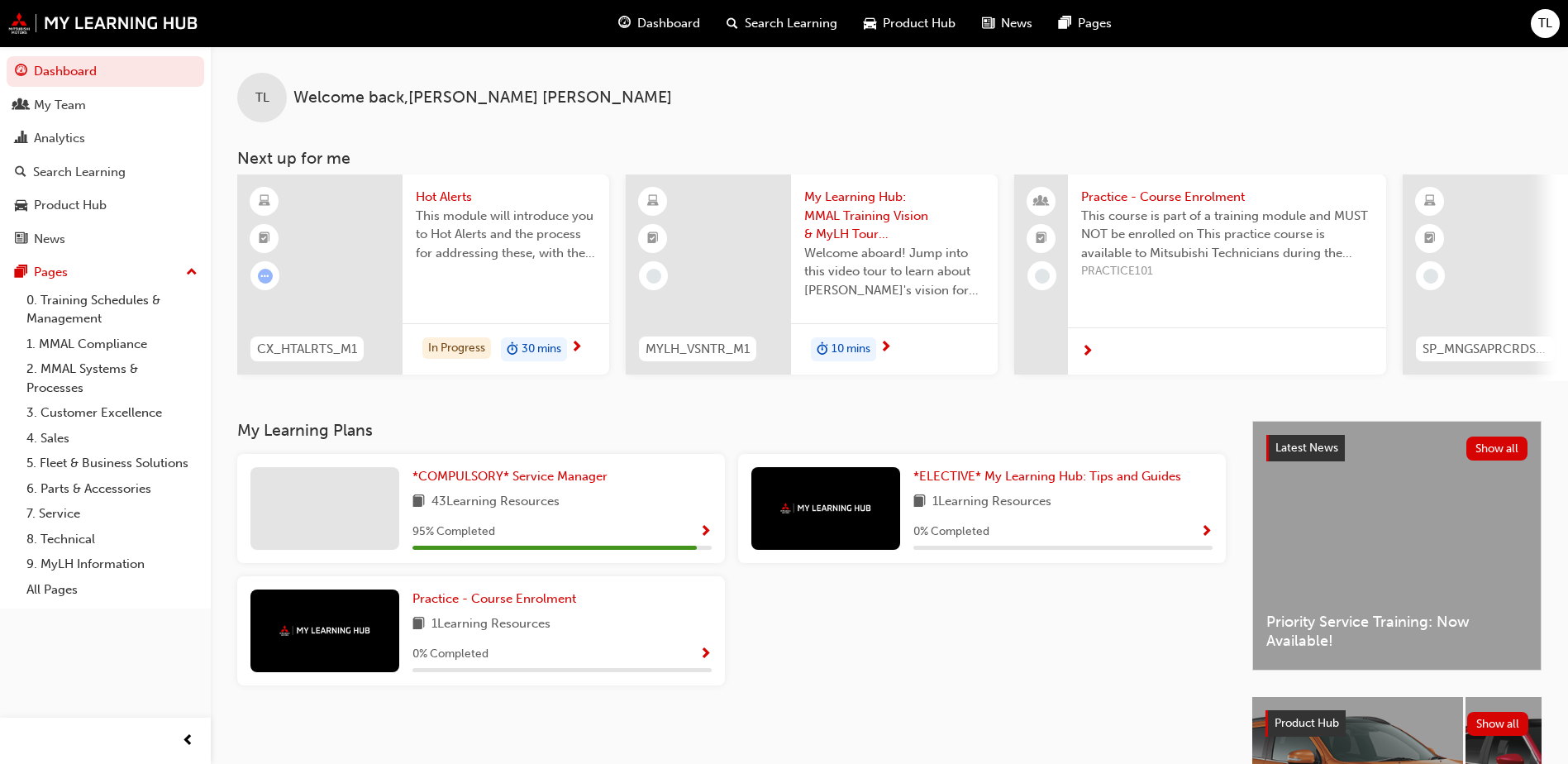
click at [816, 23] on span "Search Learning" at bounding box center [791, 23] width 92 height 19
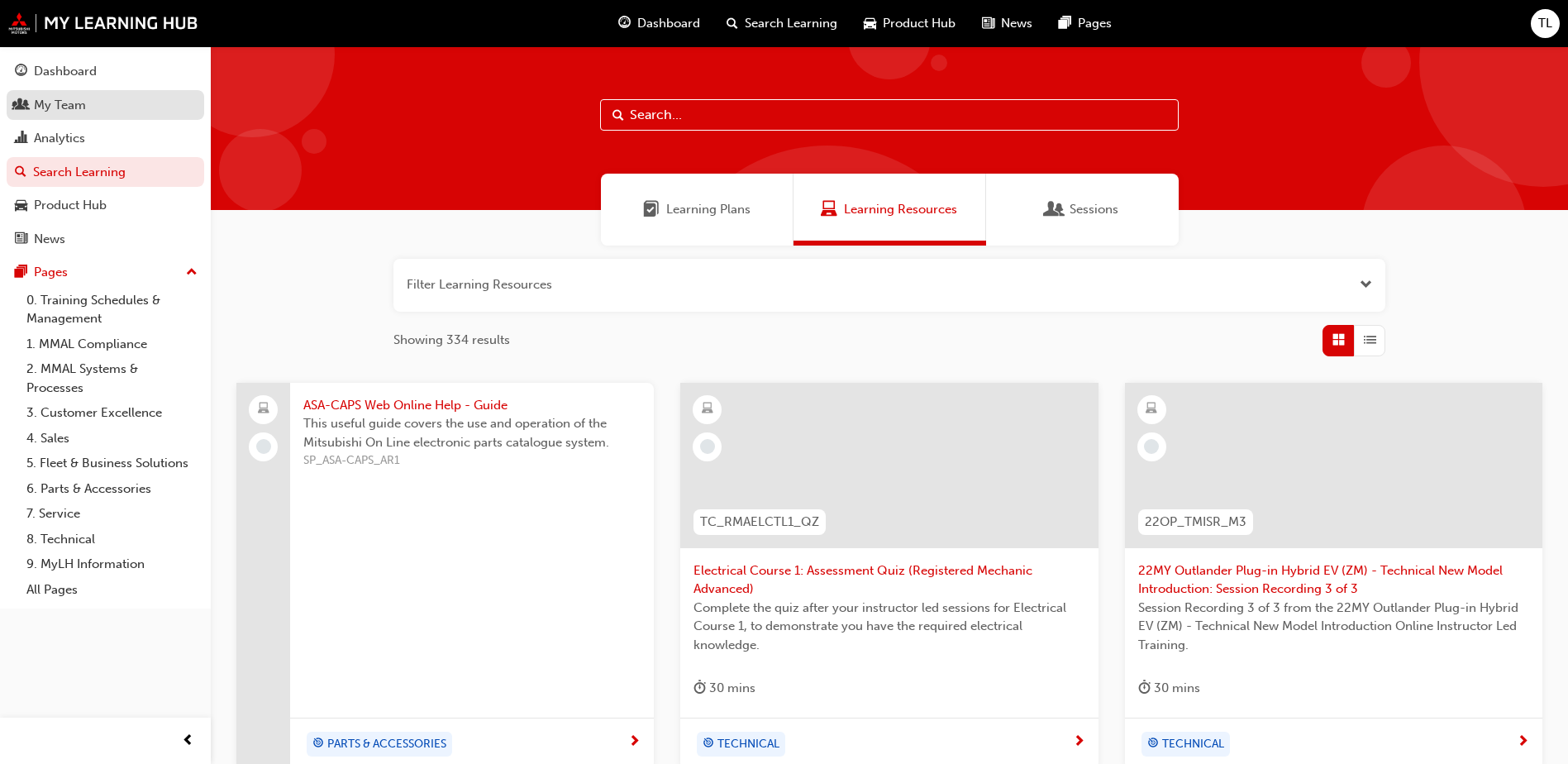
click at [42, 116] on link "My Team" at bounding box center [105, 105] width 197 height 30
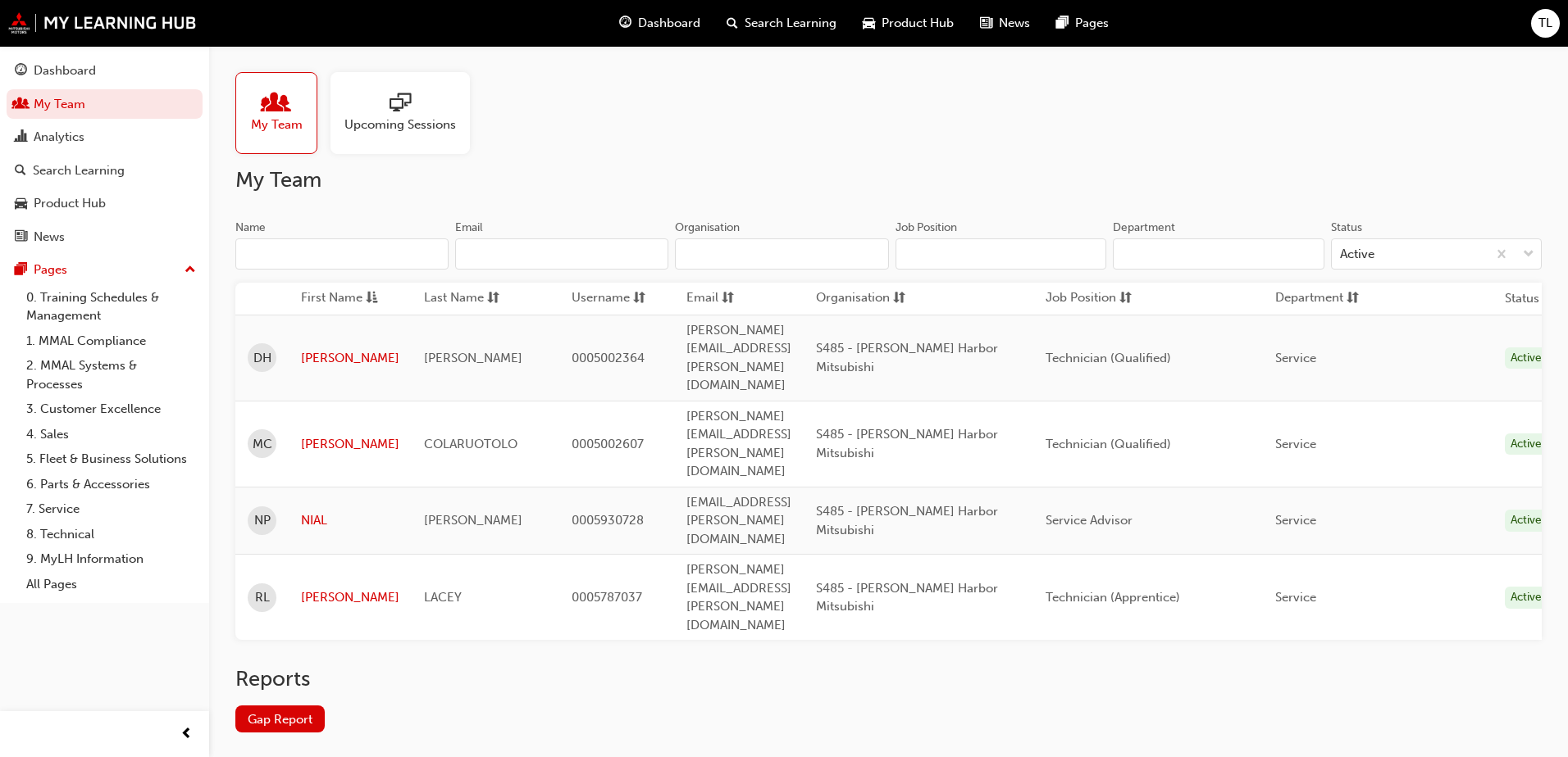
click at [392, 110] on span "sessionType_ONLINE_URL-icon" at bounding box center [400, 104] width 21 height 23
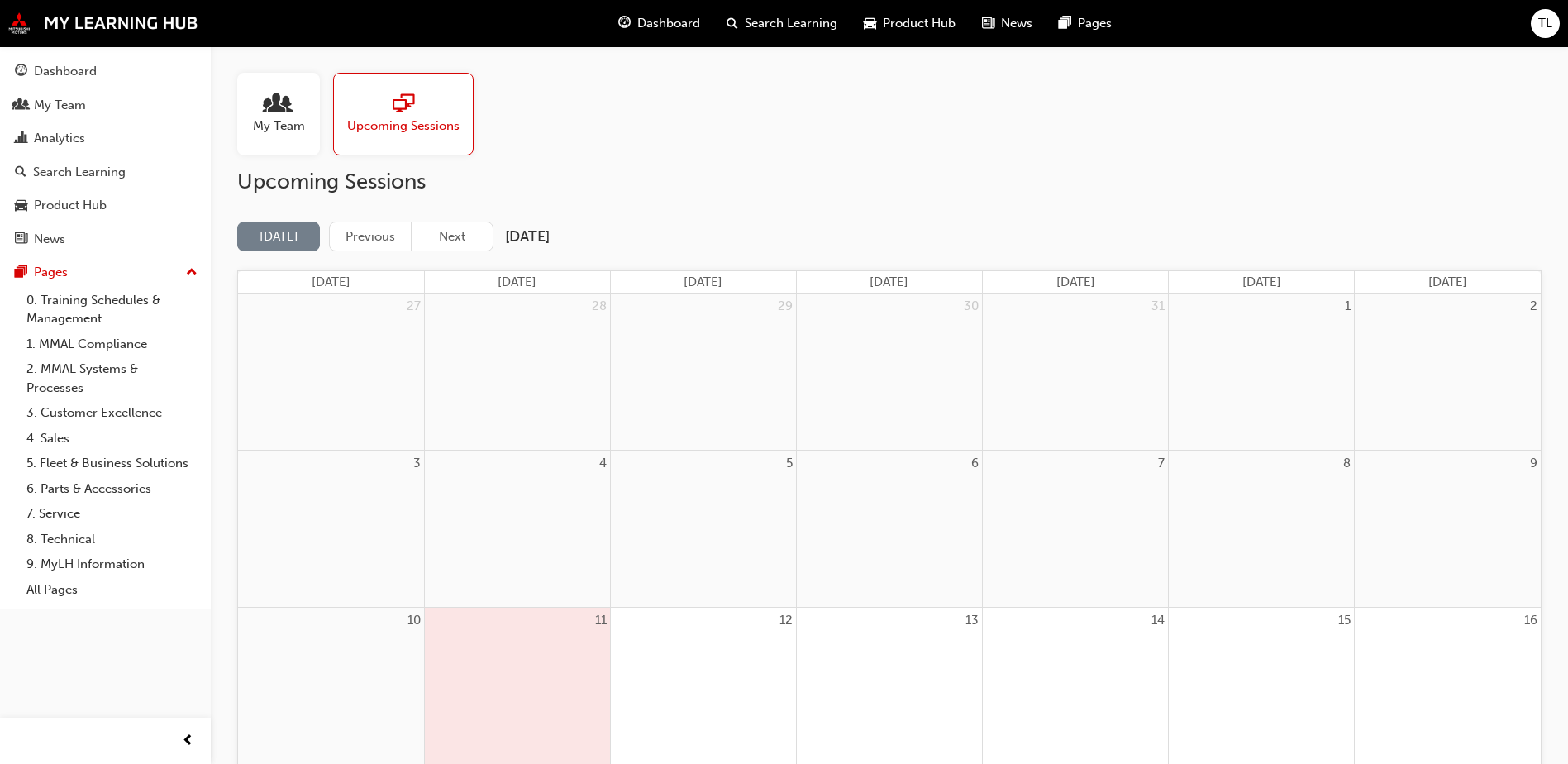
click at [266, 113] on div at bounding box center [279, 105] width 53 height 23
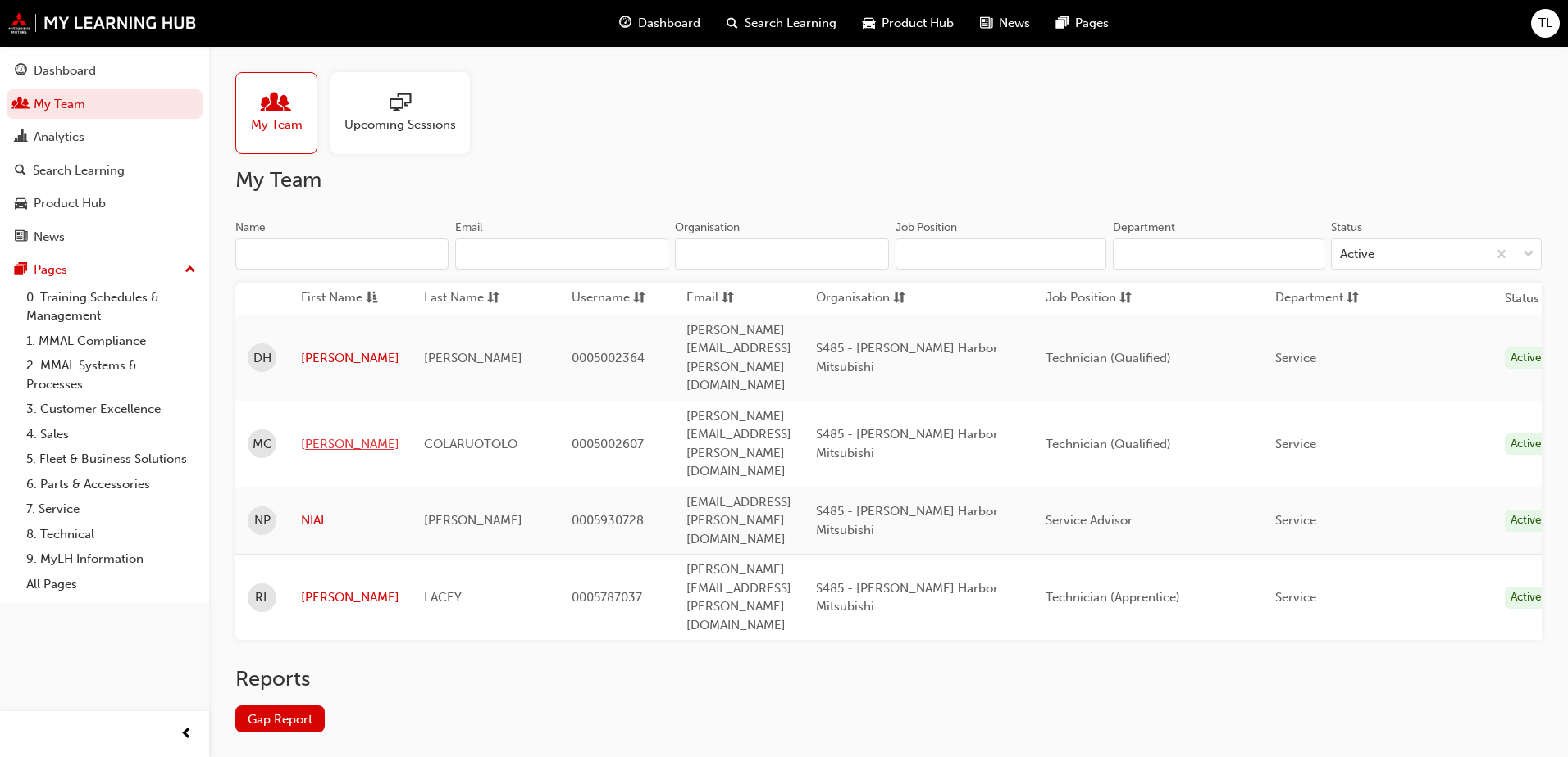
click at [338, 435] on link "[PERSON_NAME]" at bounding box center [350, 445] width 98 height 19
